Goal: Information Seeking & Learning: Learn about a topic

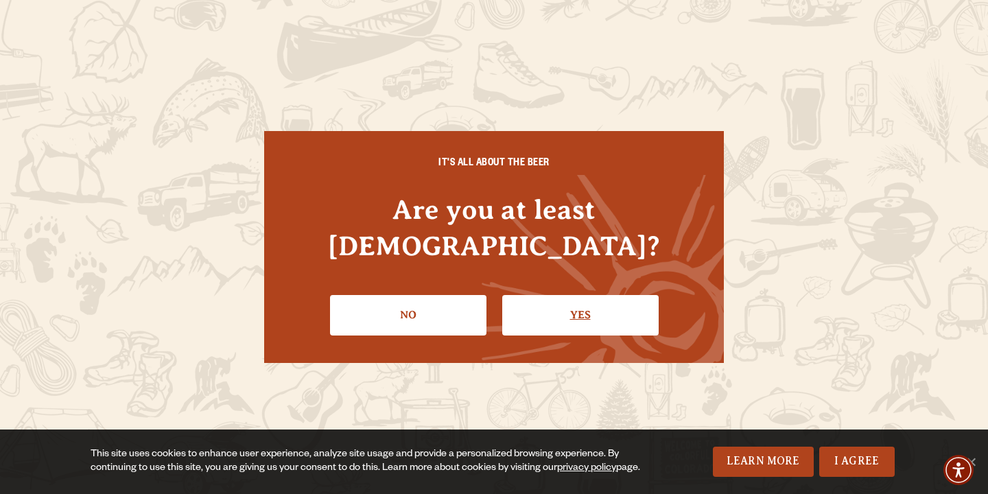
click at [541, 309] on link "Yes" at bounding box center [580, 315] width 156 height 40
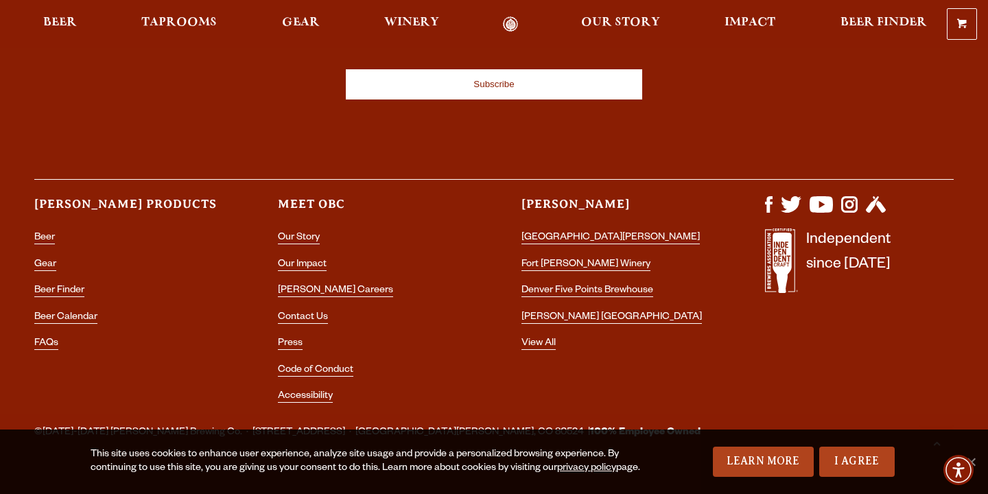
scroll to position [4047, 0]
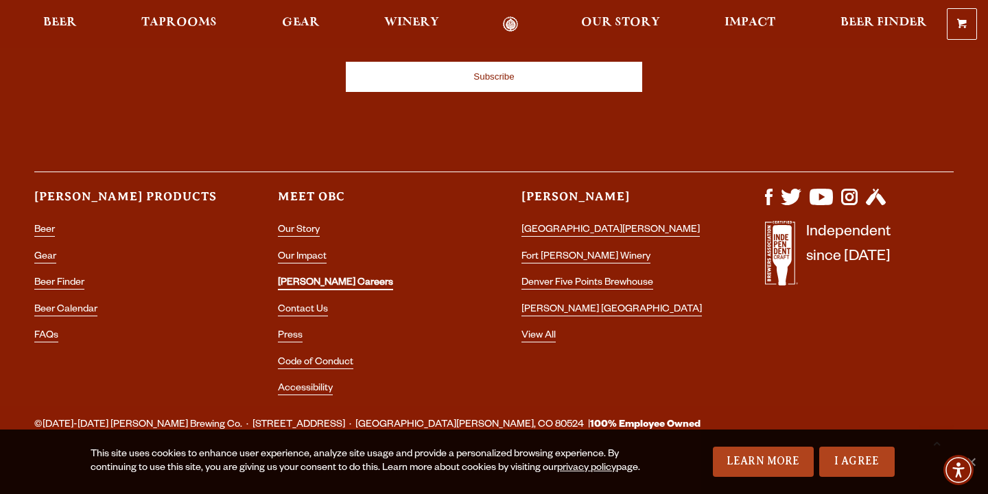
click at [295, 278] on link "[PERSON_NAME] Careers" at bounding box center [335, 284] width 115 height 12
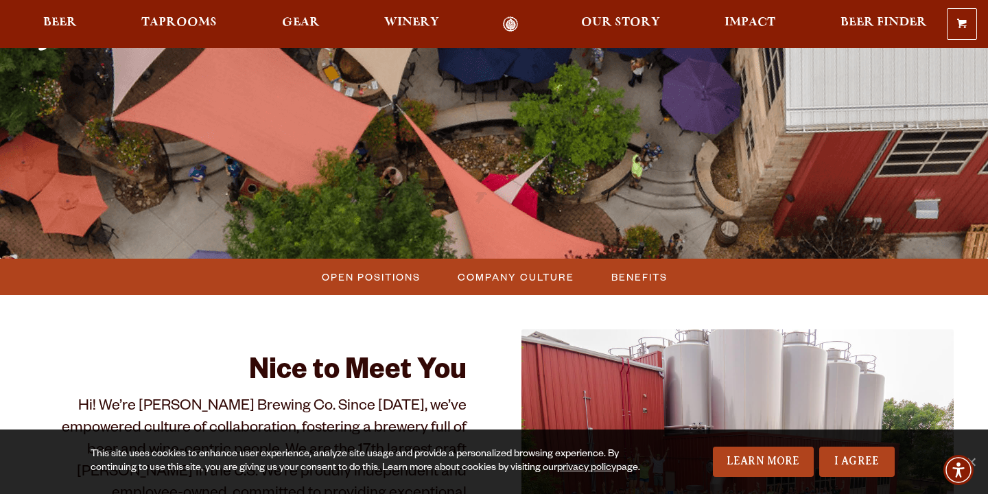
scroll to position [189, 0]
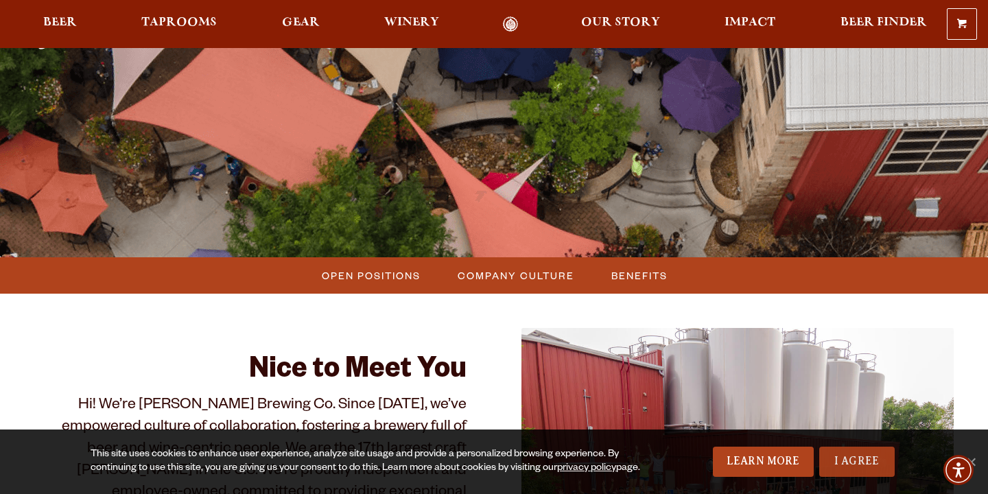
click at [838, 462] on link "I Agree" at bounding box center [856, 462] width 75 height 30
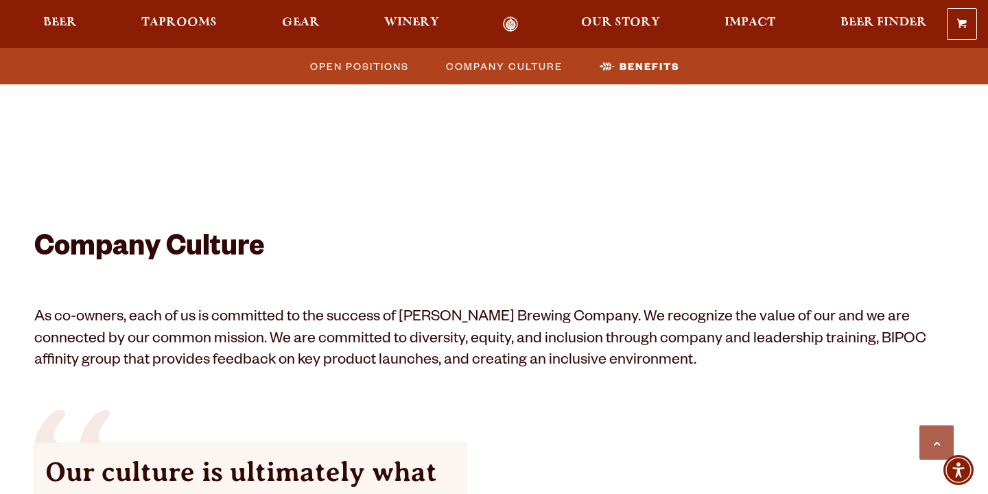
scroll to position [852, 0]
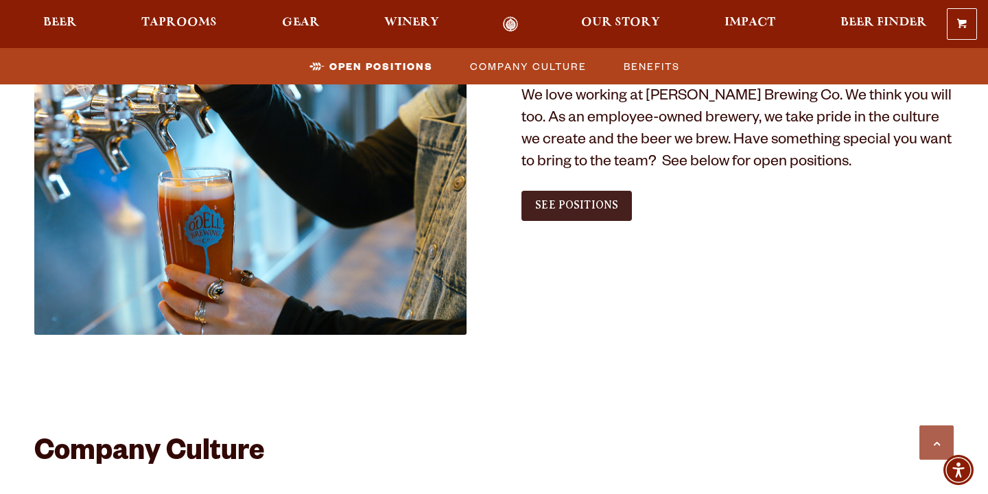
click at [572, 198] on link "See Positions" at bounding box center [576, 206] width 110 height 30
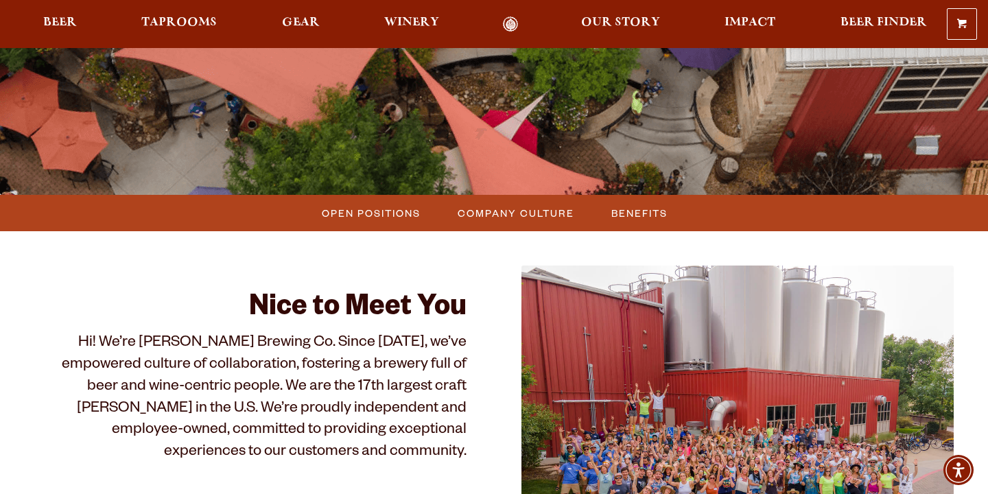
scroll to position [272, 0]
